Goal: Task Accomplishment & Management: Manage account settings

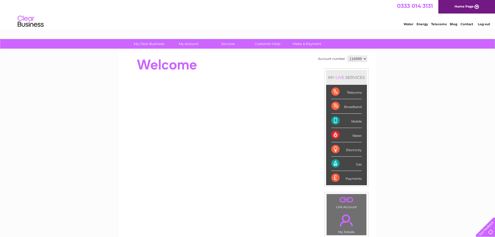
click at [453, 85] on div "My Clear Business Login Details My Details My Preferences Link Account My Accou…" at bounding box center [247, 185] width 495 height 292
click at [461, 98] on div "My Clear Business Login Details My Details My Preferences Link Account My Accou…" at bounding box center [247, 185] width 495 height 292
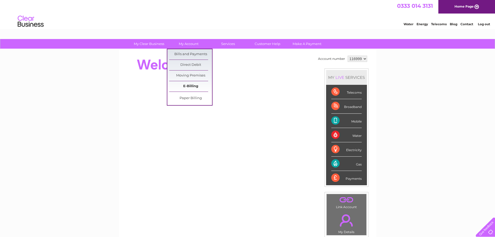
click at [192, 84] on link "E-Billing" at bounding box center [190, 86] width 43 height 10
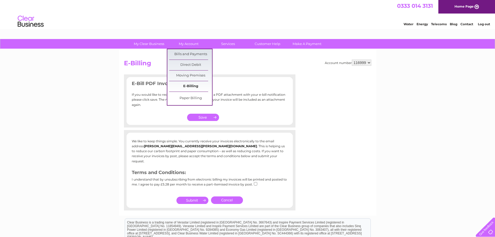
click at [198, 88] on link "E-Billing" at bounding box center [190, 86] width 43 height 10
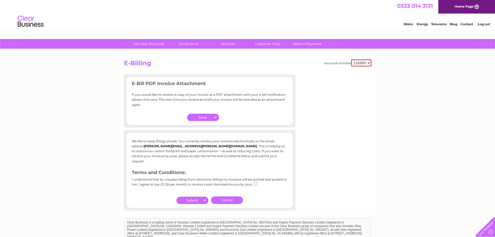
click at [255, 182] on input "checkbox" at bounding box center [255, 183] width 3 height 3
click at [254, 182] on input "checkbox" at bounding box center [255, 183] width 3 height 3
checkbox input "false"
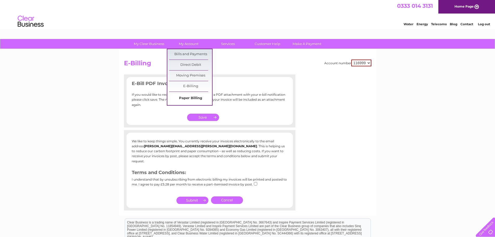
click at [191, 96] on link "Paper Billing" at bounding box center [190, 98] width 43 height 10
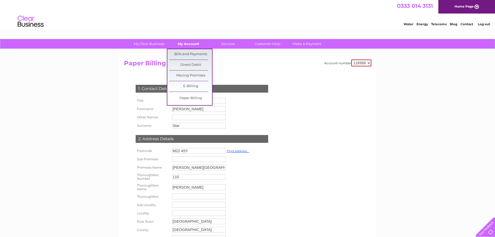
click at [194, 44] on link "My Account" at bounding box center [188, 44] width 43 height 10
click at [192, 97] on link "Paper Billing" at bounding box center [190, 98] width 43 height 10
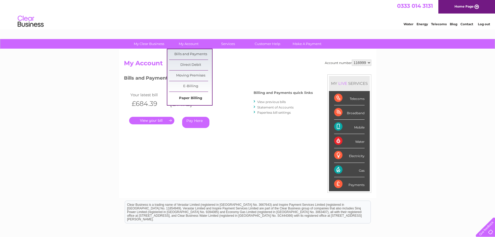
click at [192, 98] on link "Paper Billing" at bounding box center [190, 98] width 43 height 10
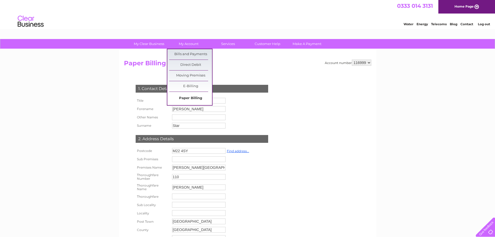
click at [192, 98] on link "Paper Billing" at bounding box center [190, 98] width 43 height 10
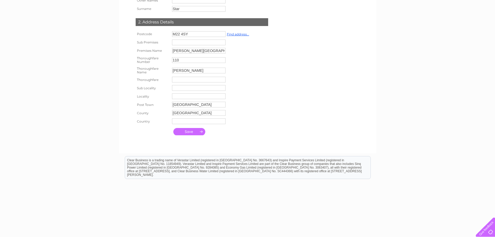
scroll to position [126, 0]
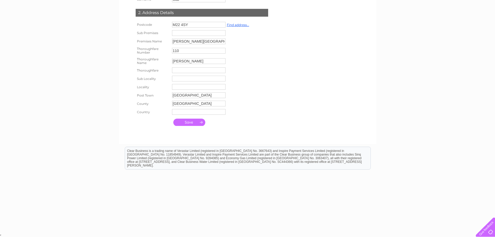
click at [188, 122] on input "submit" at bounding box center [189, 122] width 32 height 7
click at [190, 122] on input "submit" at bounding box center [189, 122] width 32 height 7
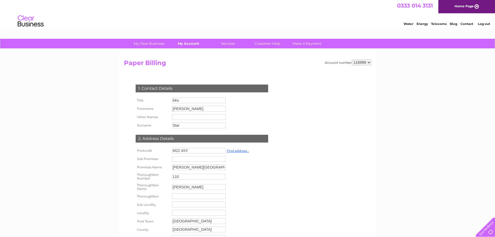
scroll to position [0, 0]
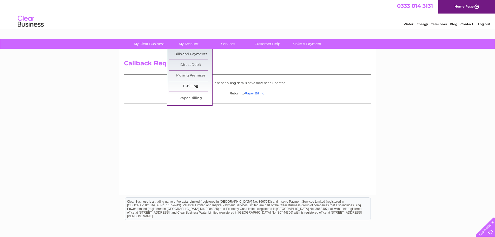
click at [190, 87] on link "E-Billing" at bounding box center [190, 86] width 43 height 10
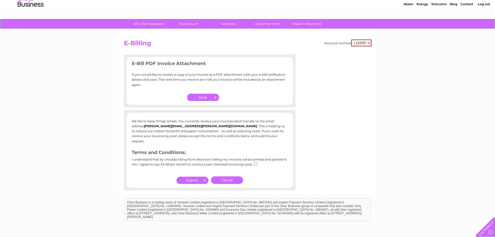
scroll to position [26, 0]
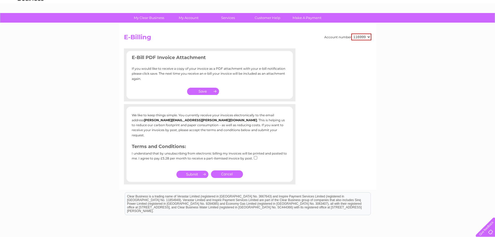
click at [207, 90] on input "button" at bounding box center [203, 91] width 32 height 7
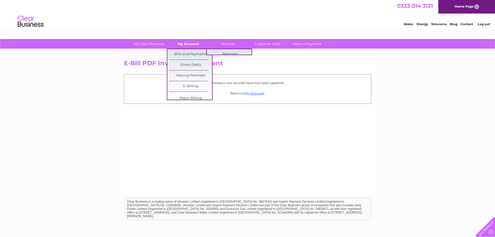
click at [197, 45] on link "My Account" at bounding box center [188, 44] width 43 height 10
click at [189, 85] on link "E-Billing" at bounding box center [190, 86] width 43 height 10
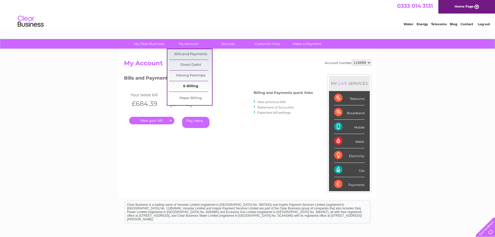
click at [197, 84] on link "E-Billing" at bounding box center [190, 86] width 43 height 10
click at [197, 86] on link "E-Billing" at bounding box center [190, 86] width 43 height 10
click at [193, 43] on link "My Account" at bounding box center [188, 44] width 43 height 10
click at [190, 84] on link "E-Billing" at bounding box center [190, 86] width 43 height 10
click at [191, 84] on link "E-Billing" at bounding box center [190, 86] width 43 height 10
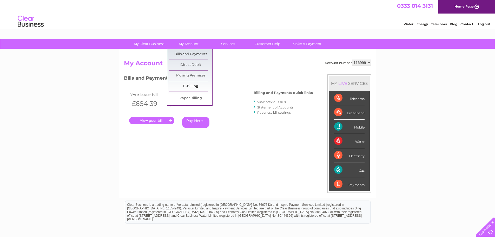
click at [191, 85] on link "E-Billing" at bounding box center [190, 86] width 43 height 10
click at [241, 94] on div "Bills and Payments Billing and Payments quick links View previous bills Stateme…" at bounding box center [218, 104] width 189 height 61
click at [187, 86] on link "E-Billing" at bounding box center [190, 86] width 43 height 10
click at [195, 85] on link "E-Billing" at bounding box center [190, 86] width 43 height 10
click at [197, 89] on link "E-Billing" at bounding box center [190, 86] width 43 height 10
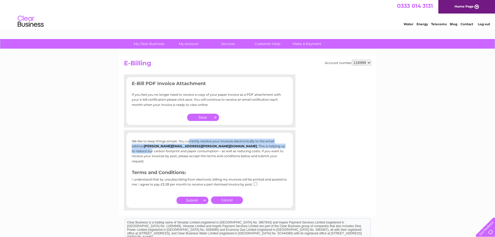
drag, startPoint x: 133, startPoint y: 143, endPoint x: 262, endPoint y: 154, distance: 129.9
click at [244, 147] on p "We like to keep things simple. You currently receive your invoices electronical…" at bounding box center [210, 151] width 156 height 25
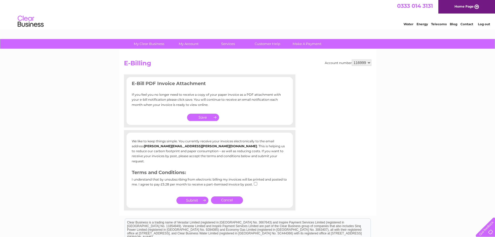
click at [262, 160] on div "We like to keep things simple. You currently receive your invoices electronical…" at bounding box center [210, 164] width 166 height 51
drag, startPoint x: 132, startPoint y: 82, endPoint x: 182, endPoint y: 87, distance: 50.4
click at [142, 82] on h3 "E-Bill PDF Invoice Attachment" at bounding box center [210, 84] width 156 height 9
click at [253, 86] on h3 "E-Bill PDF Invoice Attachment" at bounding box center [210, 84] width 156 height 9
drag, startPoint x: 154, startPoint y: 179, endPoint x: 192, endPoint y: 177, distance: 38.6
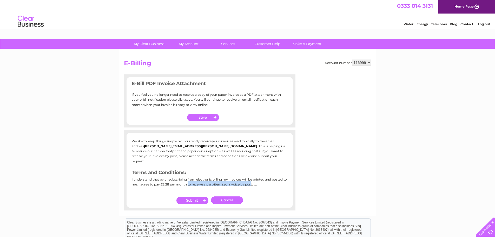
click at [192, 178] on div "I understand that by unsubscribing from electronic billing my invoices will be …" at bounding box center [210, 184] width 156 height 12
click at [269, 187] on div "We like to keep things simple. You currently receive your invoices electronical…" at bounding box center [210, 170] width 172 height 70
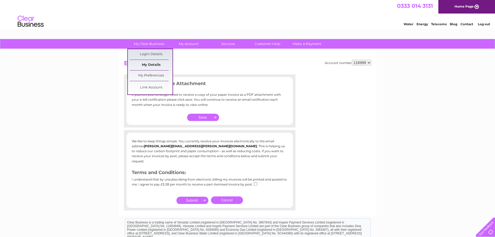
click at [154, 68] on link "My Details" at bounding box center [151, 65] width 43 height 10
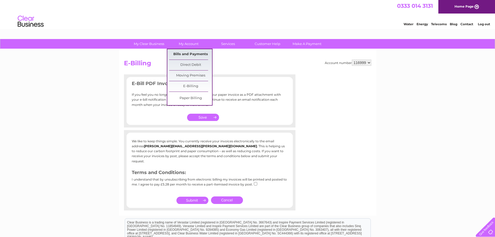
click at [196, 53] on link "Bills and Payments" at bounding box center [190, 54] width 43 height 10
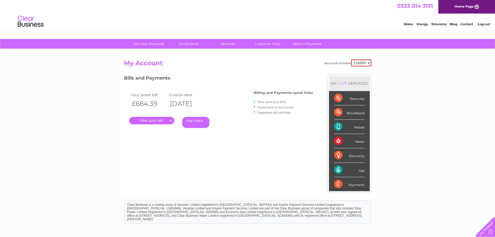
click at [277, 102] on link "View previous bills" at bounding box center [271, 102] width 29 height 4
click at [276, 102] on link "View previous bills" at bounding box center [271, 102] width 29 height 4
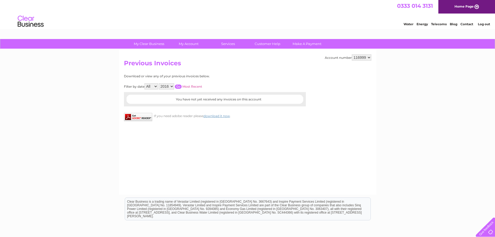
click at [166, 88] on select "2016" at bounding box center [166, 86] width 15 height 6
drag, startPoint x: 202, startPoint y: 139, endPoint x: 196, endPoint y: 129, distance: 11.8
click at [202, 139] on div "Account number 116999 500000 Previous Invoices Download or view any of your pre…" at bounding box center [247, 122] width 257 height 146
